Goal: Task Accomplishment & Management: Manage account settings

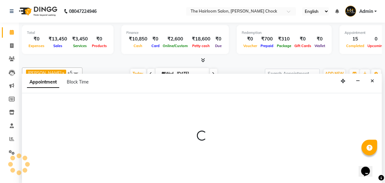
select select "51818"
select select "tentative"
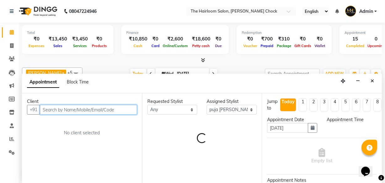
select select "630"
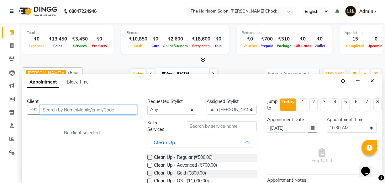
drag, startPoint x: 104, startPoint y: 109, endPoint x: 110, endPoint y: 107, distance: 6.0
click at [104, 109] on input "text" at bounding box center [88, 110] width 97 height 10
click at [110, 107] on input "text" at bounding box center [88, 110] width 97 height 10
click at [110, 109] on input "text" at bounding box center [88, 110] width 97 height 10
click at [112, 110] on input "text" at bounding box center [88, 110] width 97 height 10
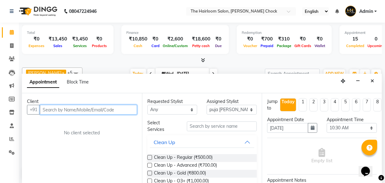
click at [103, 109] on input "text" at bounding box center [88, 110] width 97 height 10
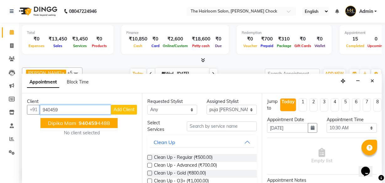
click at [81, 125] on span "940459" at bounding box center [88, 123] width 19 height 6
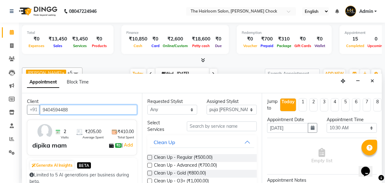
type input "9404594488"
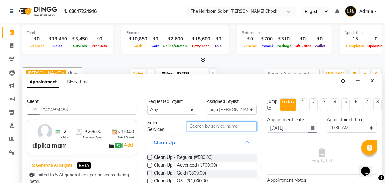
click at [210, 126] on input "text" at bounding box center [222, 126] width 70 height 10
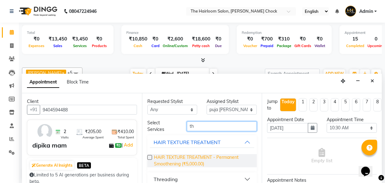
scroll to position [7, 0]
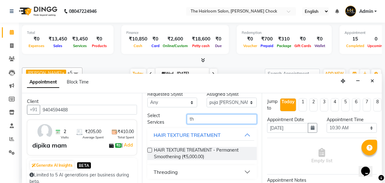
type input "th"
click at [172, 171] on div "Threading" at bounding box center [166, 172] width 24 height 8
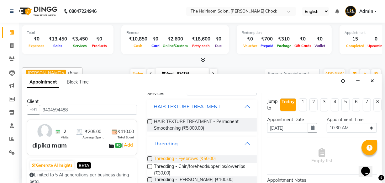
click at [199, 158] on span "Threading - Eyebrows (₹50.00)" at bounding box center [185, 159] width 62 height 8
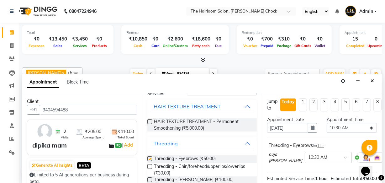
checkbox input "false"
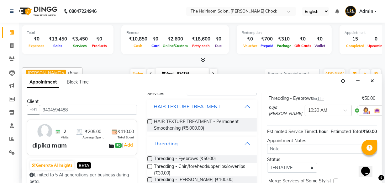
scroll to position [91, 0]
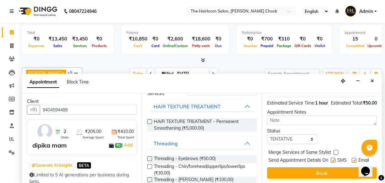
click at [331, 158] on label at bounding box center [333, 160] width 5 height 5
click at [331, 159] on input "checkbox" at bounding box center [333, 161] width 4 height 4
checkbox input "false"
drag, startPoint x: 351, startPoint y: 151, endPoint x: 340, endPoint y: 160, distance: 14.0
click at [348, 157] on div "Send Appointment Details On SMS Email" at bounding box center [322, 161] width 108 height 8
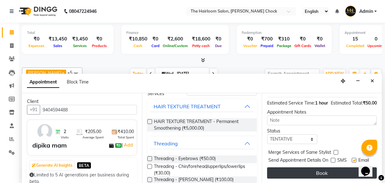
click at [330, 167] on button "Book" at bounding box center [322, 172] width 110 height 11
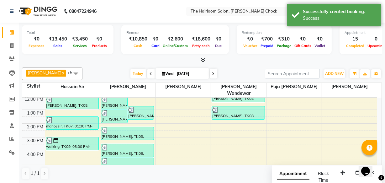
scroll to position [0, 0]
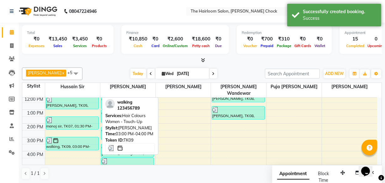
click at [71, 140] on div "walking, TK09, 03:00 PM-04:00 PM, Hair Colours Women - Touch-Up" at bounding box center [72, 143] width 52 height 13
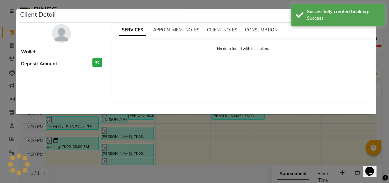
select select "3"
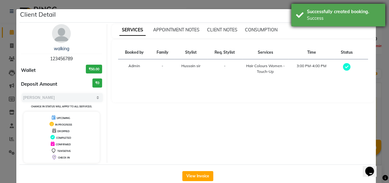
click at [347, 7] on div "Successfully created booking. Success" at bounding box center [338, 15] width 94 height 23
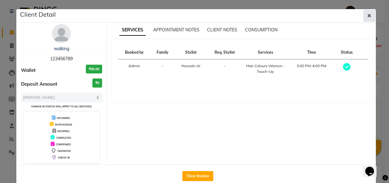
click at [368, 13] on icon "button" at bounding box center [370, 15] width 4 height 5
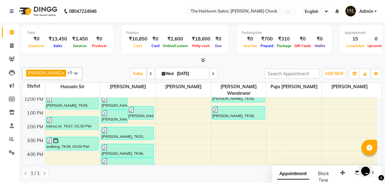
click at [67, 154] on div "8:00 AM 9:00 AM 10:00 AM 11:00 AM 12:00 PM 1:00 PM 2:00 PM 3:00 PM 4:00 PM 5:00…" at bounding box center [199, 151] width 355 height 220
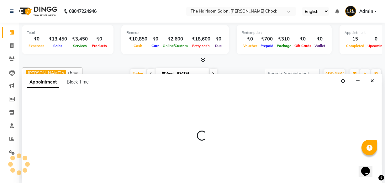
select select "41755"
select select "990"
select select "tentative"
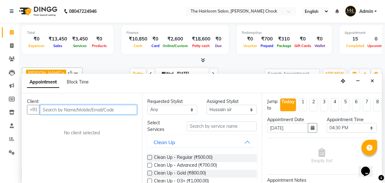
click at [67, 108] on input "text" at bounding box center [88, 110] width 97 height 10
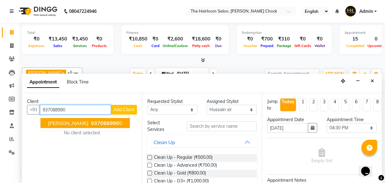
click at [48, 123] on span "[PERSON_NAME]" at bounding box center [68, 123] width 40 height 6
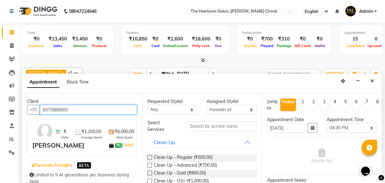
scroll to position [28, 0]
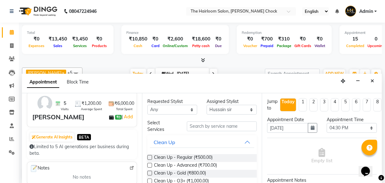
type input "9370889900"
click at [221, 130] on div "Select Services" at bounding box center [202, 125] width 119 height 13
click at [218, 125] on input "text" at bounding box center [222, 126] width 70 height 10
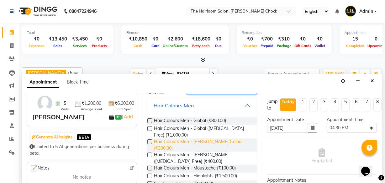
scroll to position [60, 0]
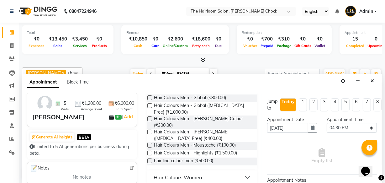
type input "colo"
click at [220, 171] on button "Hair Colours Women" at bounding box center [202, 176] width 105 height 11
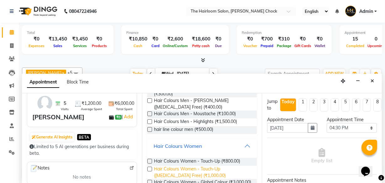
scroll to position [110, 0]
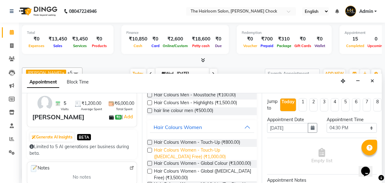
click at [224, 147] on span "Hair Colours Women - Touch-Up ([MEDICAL_DATA] Free) (₹1,000.00)" at bounding box center [203, 153] width 98 height 13
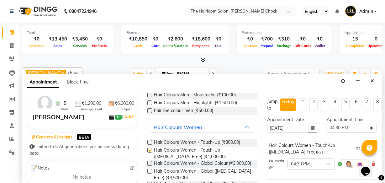
checkbox input "false"
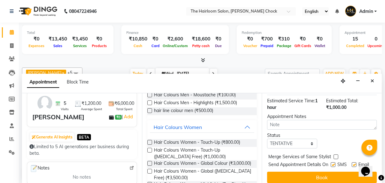
scroll to position [98, 0]
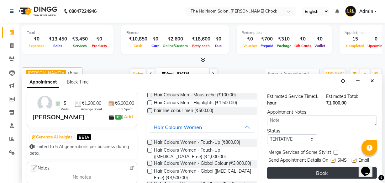
click at [334, 167] on button "Book" at bounding box center [322, 172] width 110 height 11
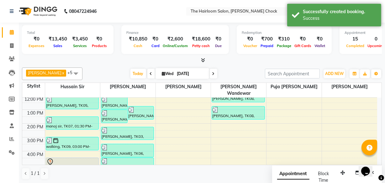
click at [79, 158] on div at bounding box center [72, 162] width 52 height 8
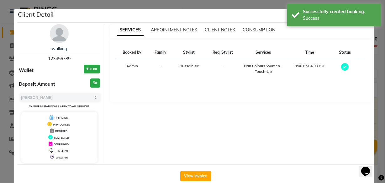
scroll to position [0, 0]
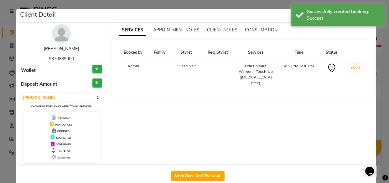
select select "7"
click at [208, 176] on button "Mark Done And Checkout" at bounding box center [198, 176] width 54 height 10
select select "service"
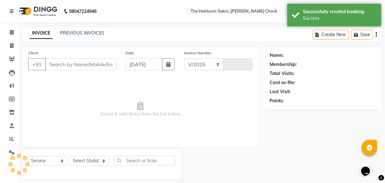
select select "5926"
type input "3459"
type input "9370889900"
select select "41755"
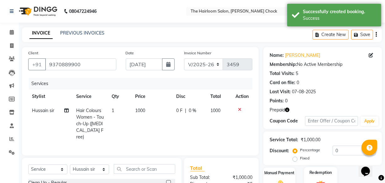
click at [310, 167] on div "Redemption" at bounding box center [320, 181] width 33 height 28
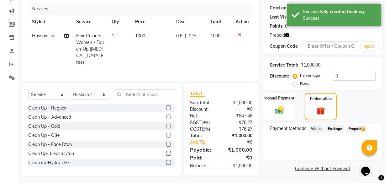
click at [349, 130] on span "Prepaid 1" at bounding box center [357, 128] width 20 height 7
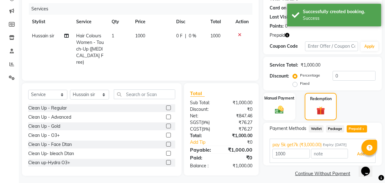
click at [359, 155] on button "Add" at bounding box center [360, 154] width 23 height 11
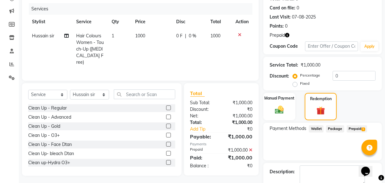
scroll to position [109, 0]
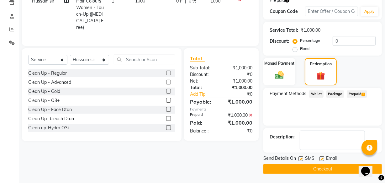
click at [304, 163] on div "Send Details On SMS Email Checkout" at bounding box center [322, 164] width 118 height 19
click at [305, 170] on button "Checkout" at bounding box center [322, 169] width 118 height 10
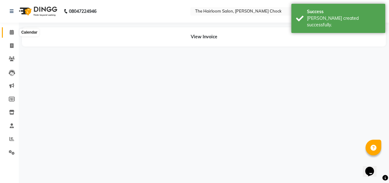
click at [10, 32] on icon at bounding box center [12, 32] width 4 height 5
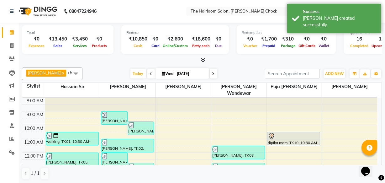
click at [299, 136] on div "dipika mam, TK10, 10:30 AM-11:30 AM, Threading - Eyebrows" at bounding box center [293, 138] width 52 height 13
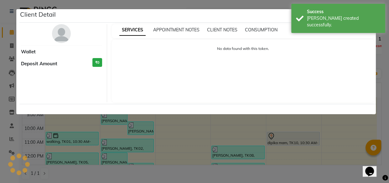
select select "7"
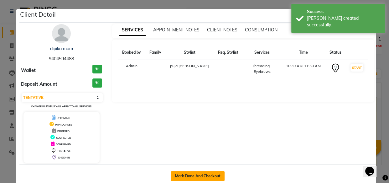
click at [208, 172] on button "Mark Done And Checkout" at bounding box center [198, 176] width 54 height 10
select select "service"
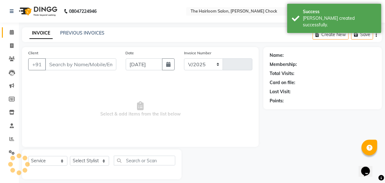
select select "5926"
type input "3460"
type input "9404594488"
select select "51818"
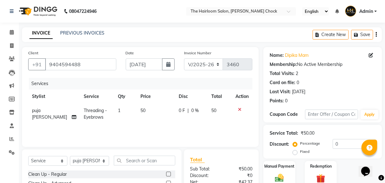
click at [108, 103] on td "Threading - Eyebrows" at bounding box center [97, 113] width 34 height 21
select select "51818"
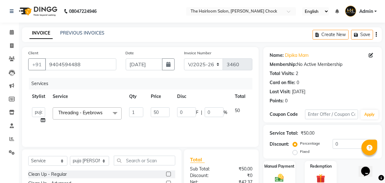
scroll to position [69, 0]
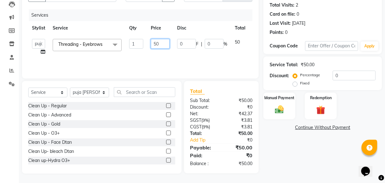
click at [155, 44] on input "50" at bounding box center [160, 44] width 19 height 10
type input "110"
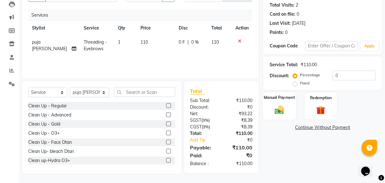
click at [285, 111] on img at bounding box center [279, 109] width 15 height 11
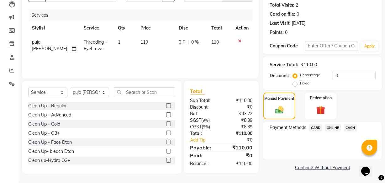
click at [353, 124] on span "CASH" at bounding box center [349, 127] width 13 height 7
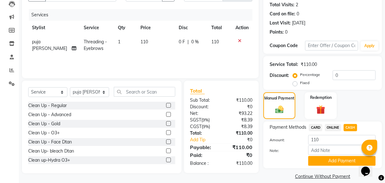
drag, startPoint x: 329, startPoint y: 126, endPoint x: 326, endPoint y: 140, distance: 14.4
click at [329, 127] on span "ONLINE" at bounding box center [333, 127] width 16 height 7
click at [326, 164] on button "Add Payment" at bounding box center [341, 161] width 67 height 10
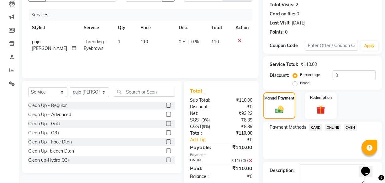
checkbox input "false"
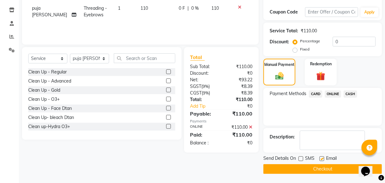
click at [322, 159] on label at bounding box center [321, 158] width 5 height 5
click at [322, 159] on input "checkbox" at bounding box center [321, 159] width 4 height 4
checkbox input "false"
click at [316, 166] on button "Checkout" at bounding box center [322, 169] width 118 height 10
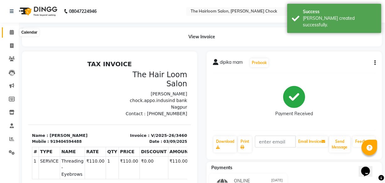
click at [13, 31] on icon at bounding box center [12, 32] width 4 height 5
